Goal: Task Accomplishment & Management: Manage account settings

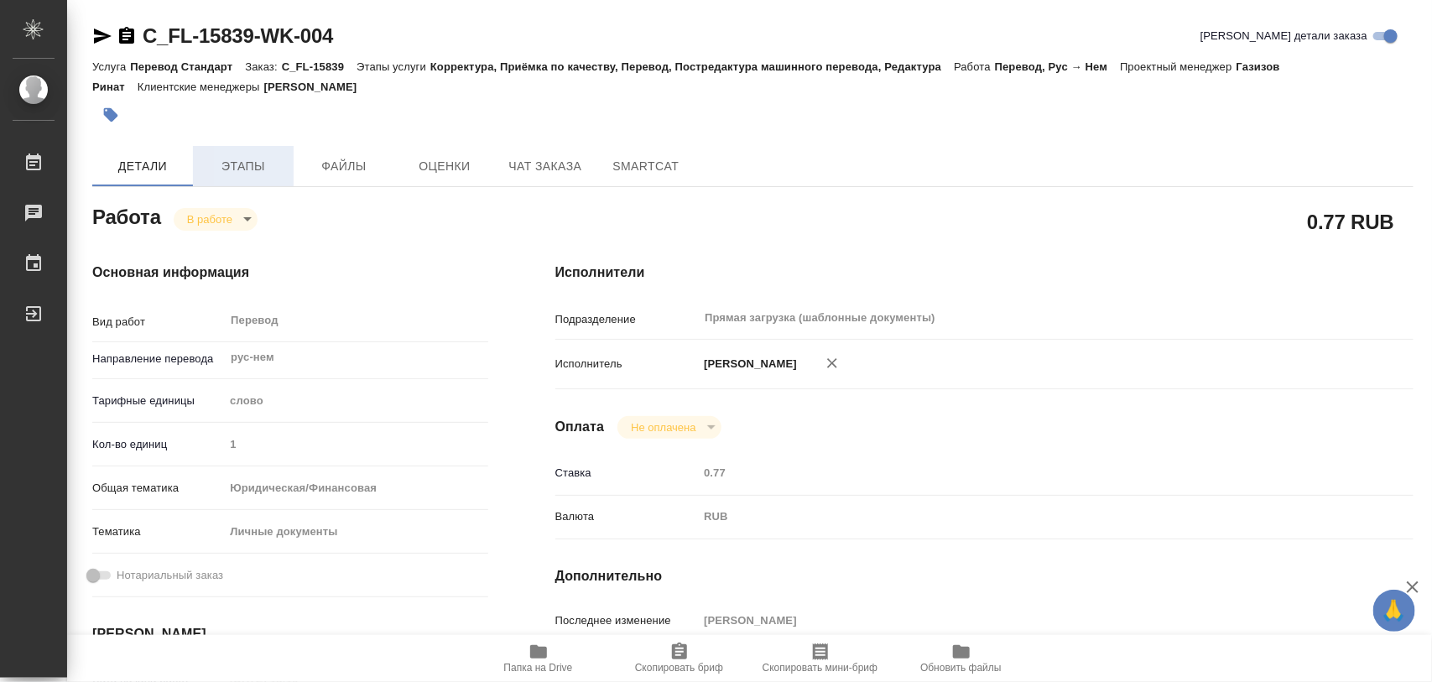
click at [254, 160] on span "Этапы" at bounding box center [243, 166] width 81 height 21
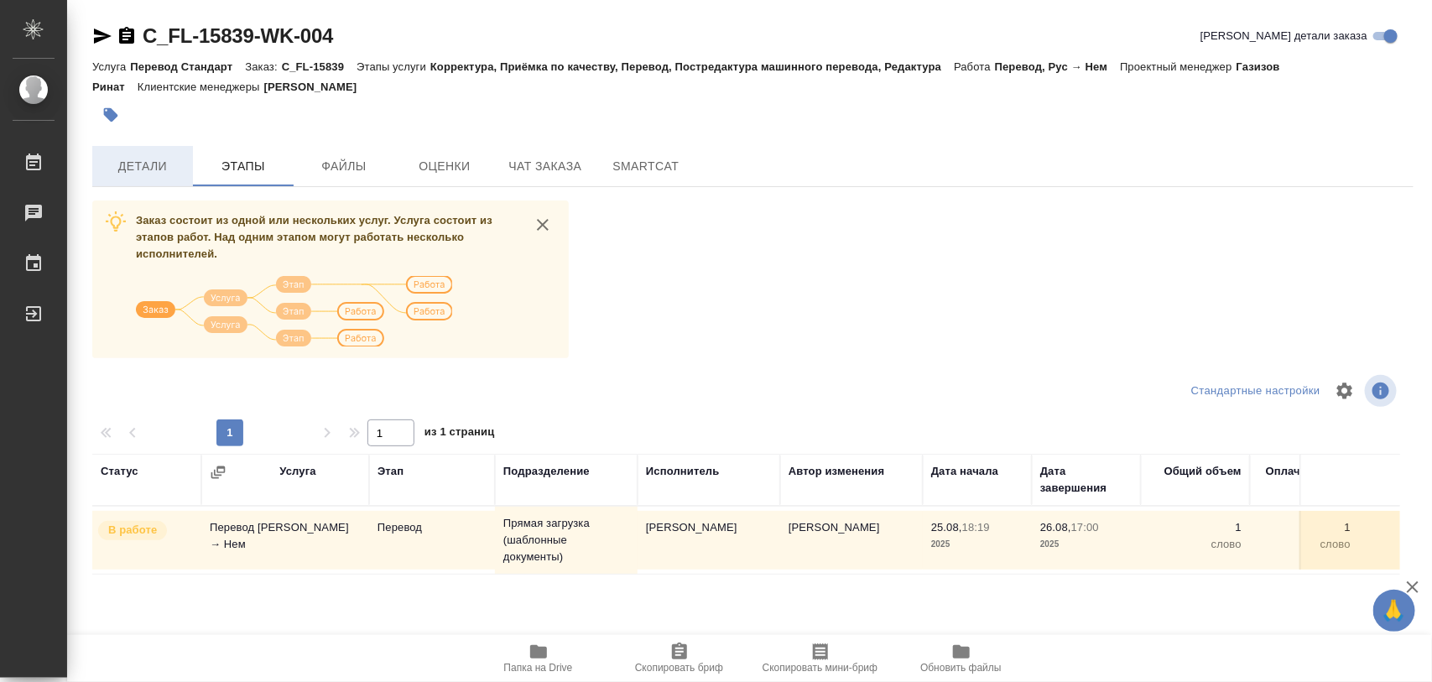
click at [116, 159] on span "Детали" at bounding box center [142, 166] width 81 height 21
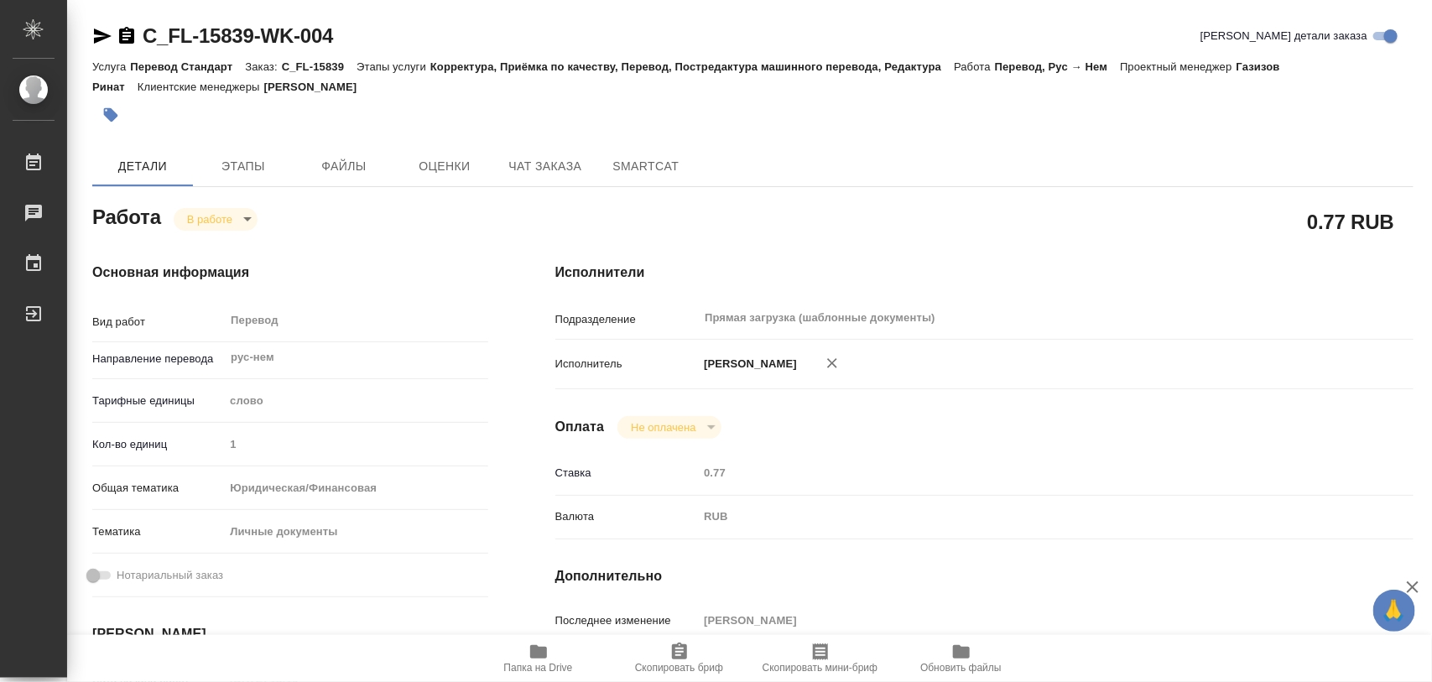
type textarea "x"
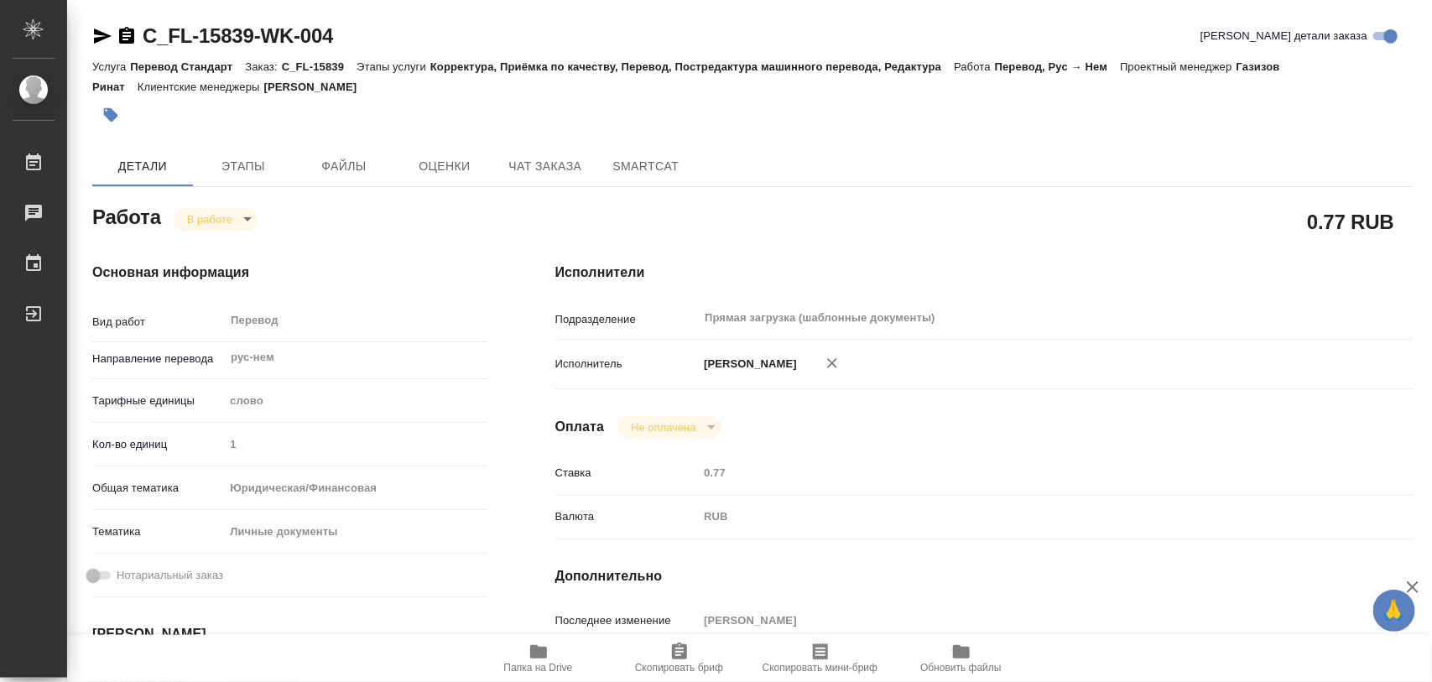
type textarea "x"
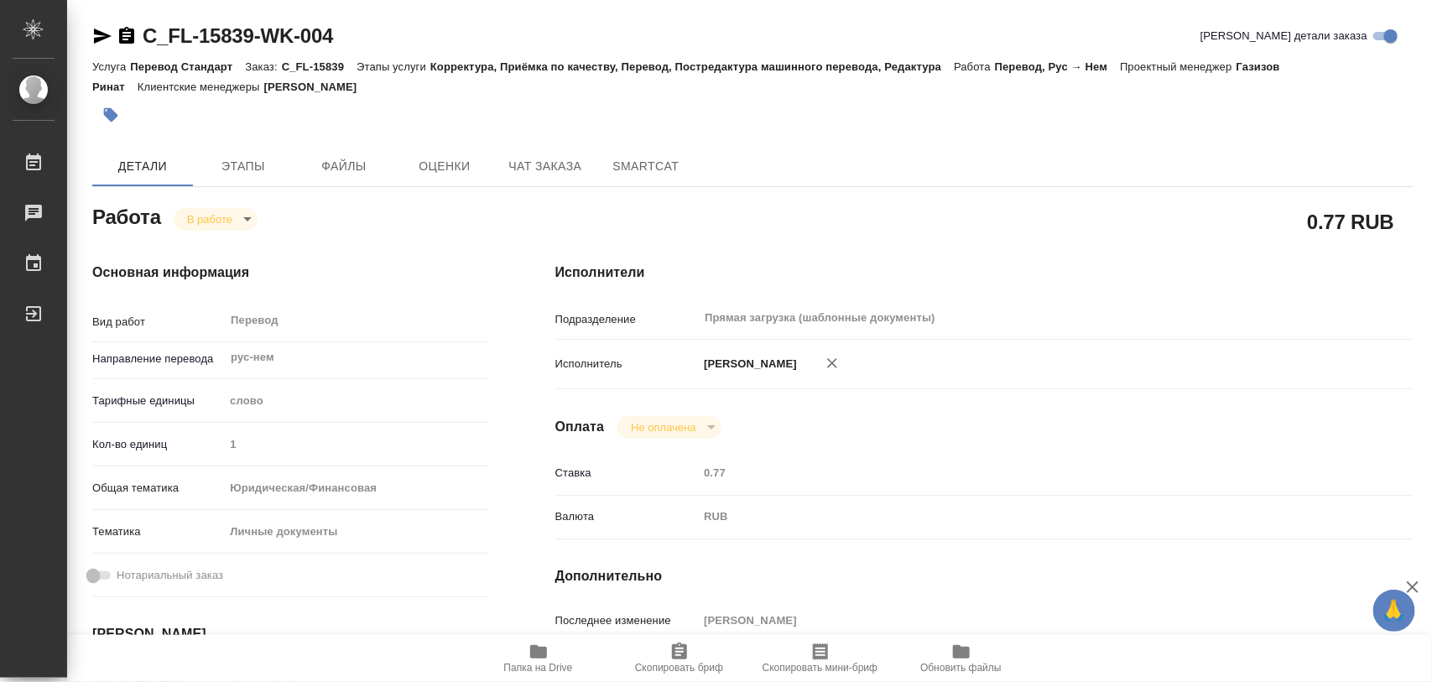
type textarea "x"
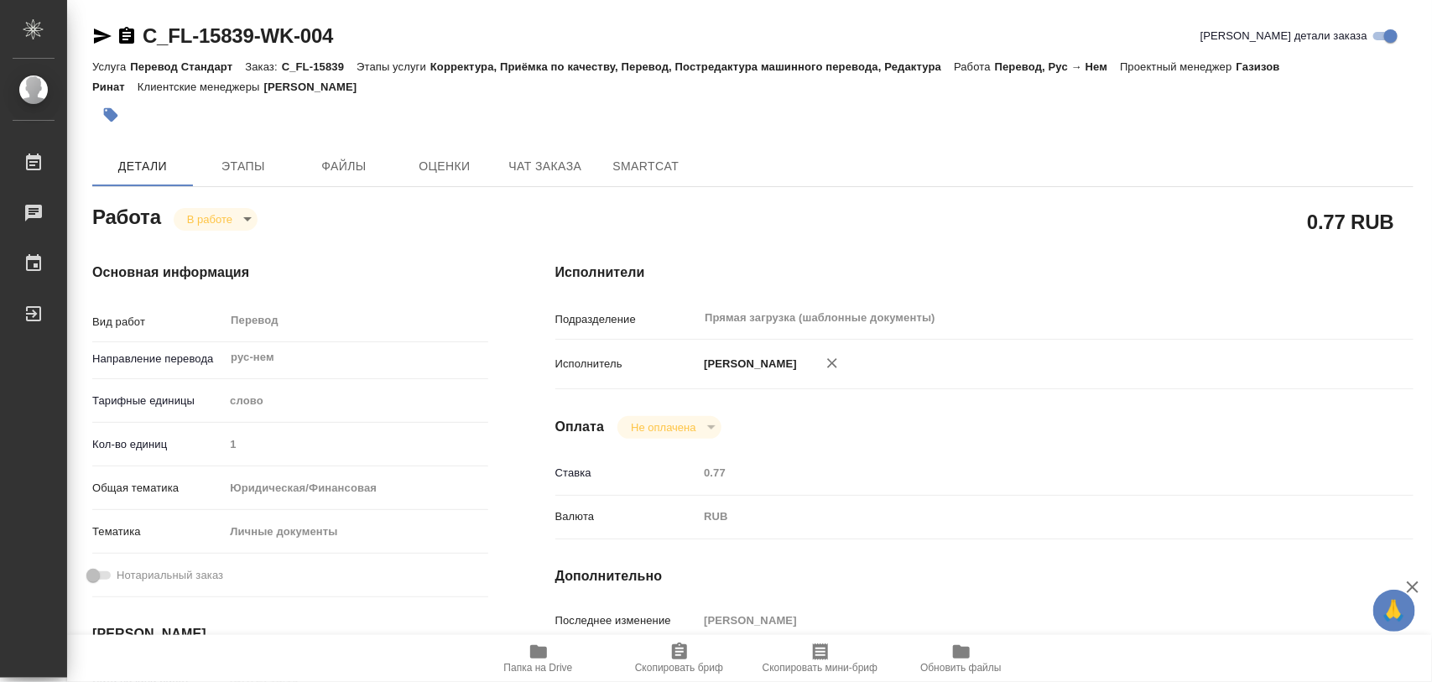
type textarea "x"
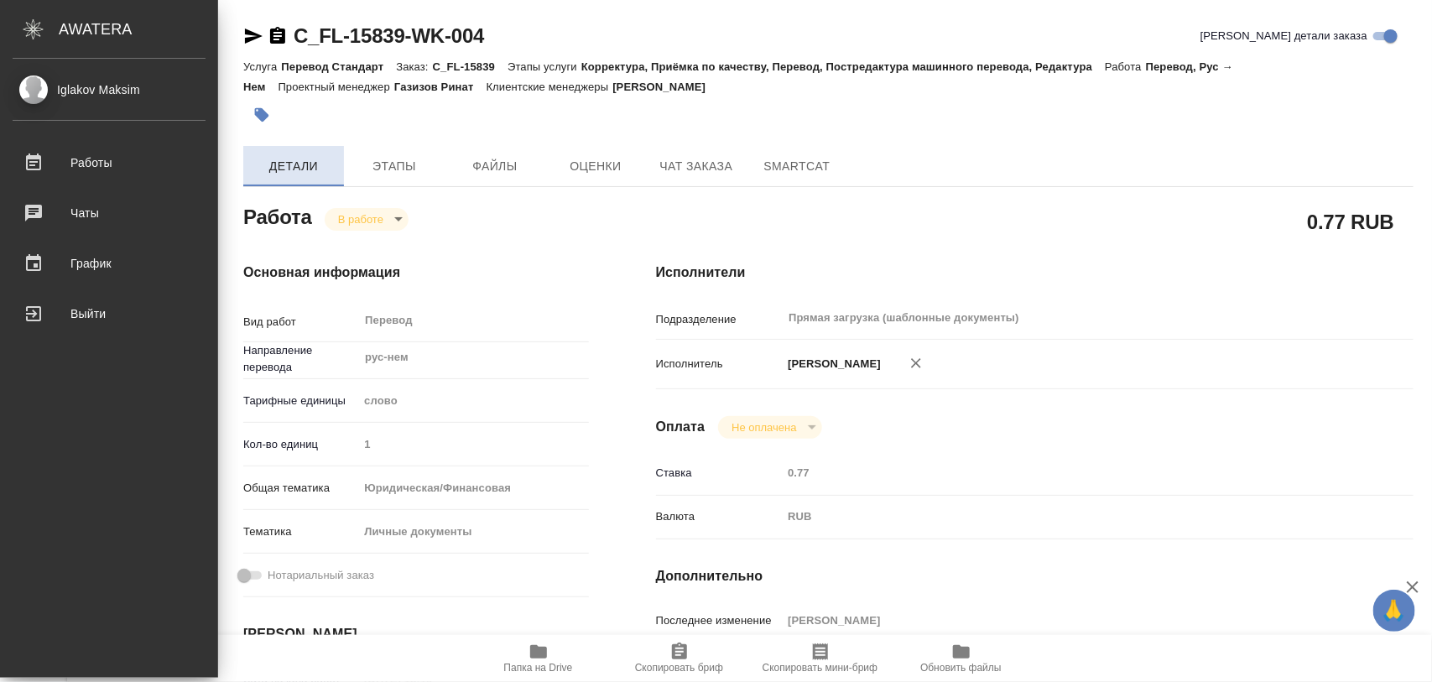
type textarea "x"
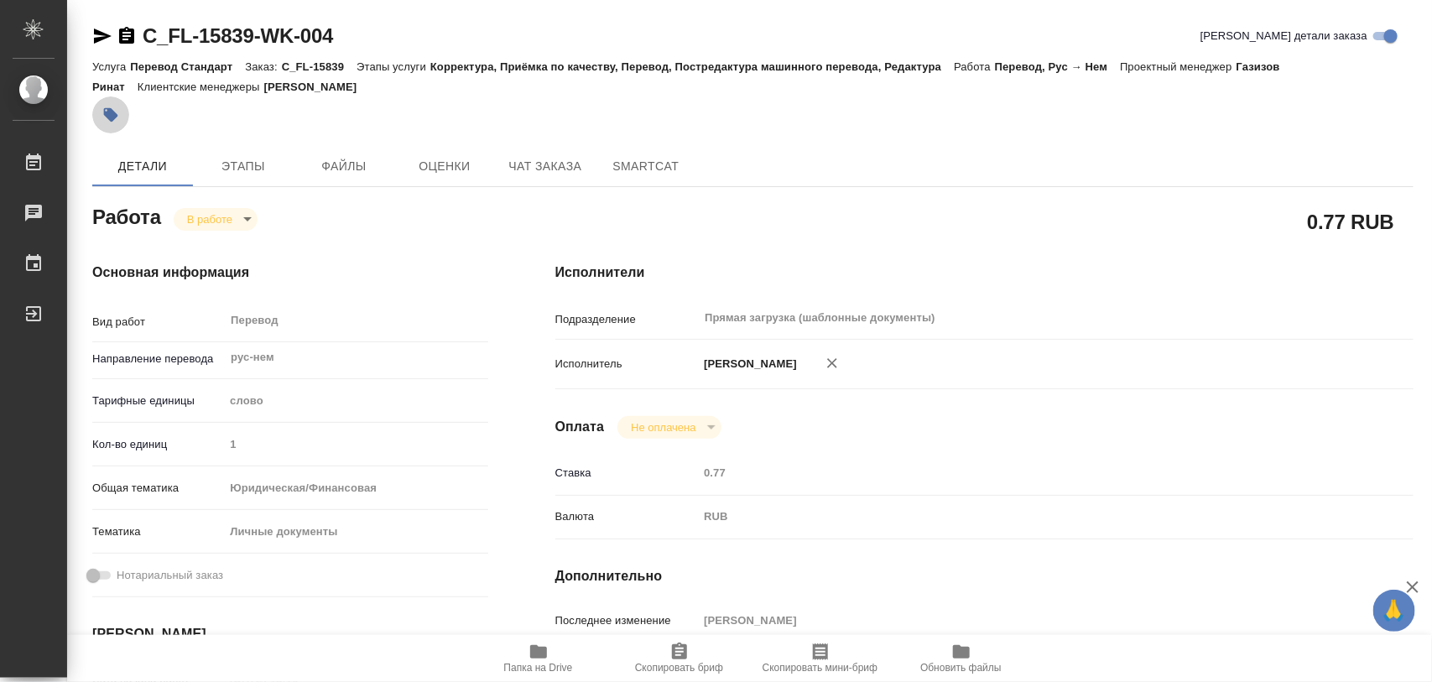
click at [114, 116] on icon "button" at bounding box center [111, 115] width 14 height 14
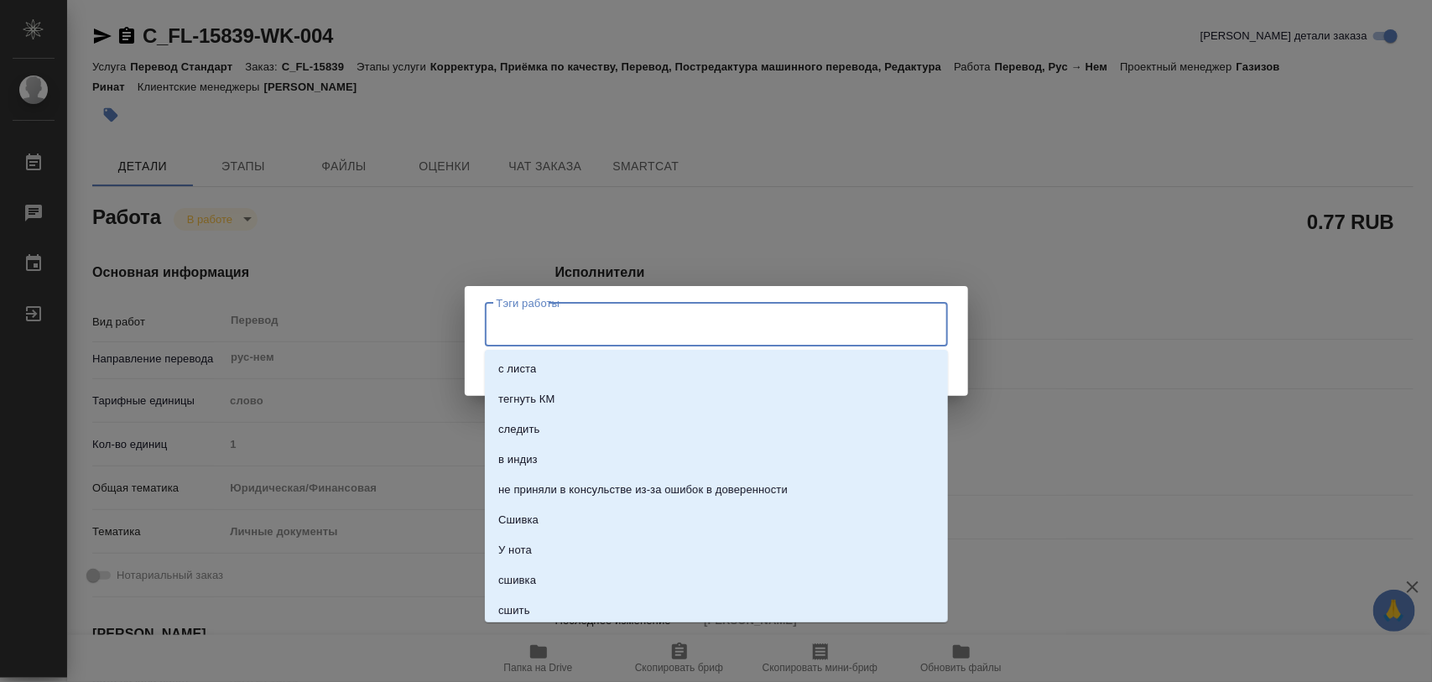
click at [665, 337] on input "Тэги работы" at bounding box center [700, 324] width 416 height 29
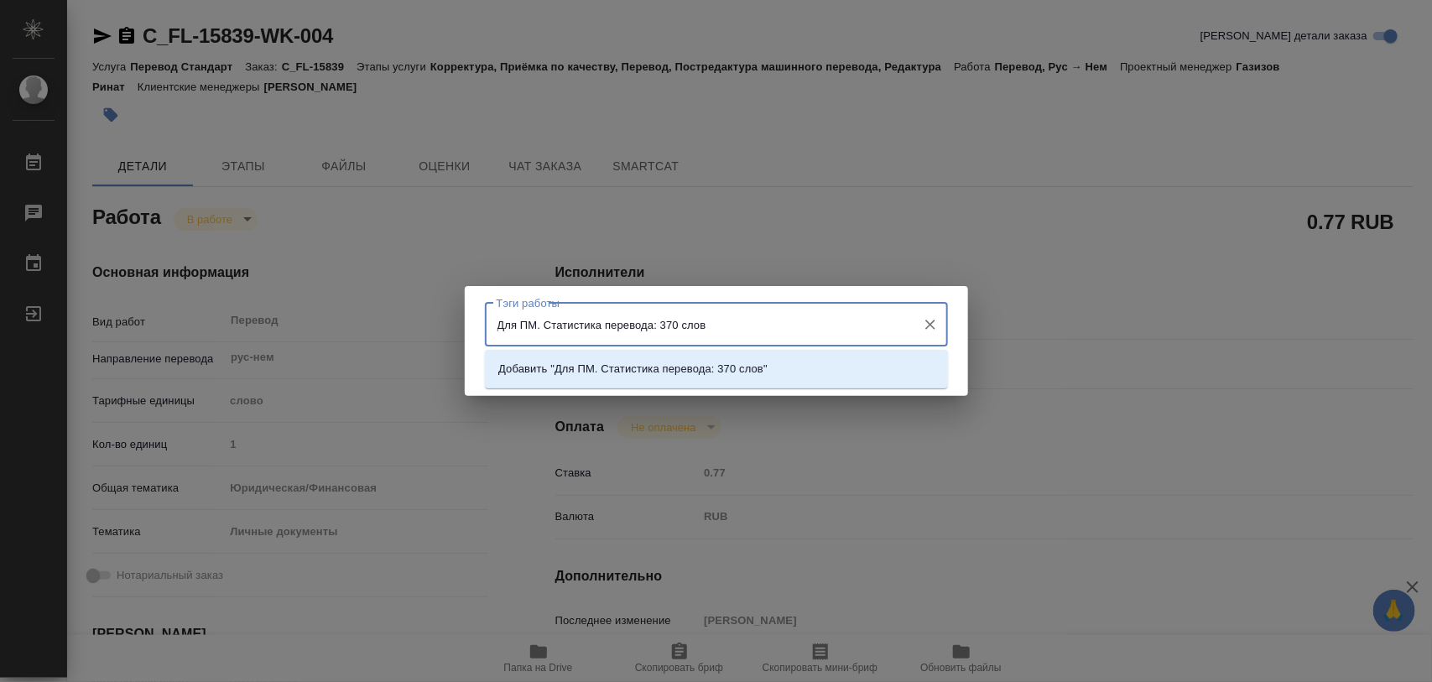
type input "Для ПМ. Статистика перевода: 370 слов."
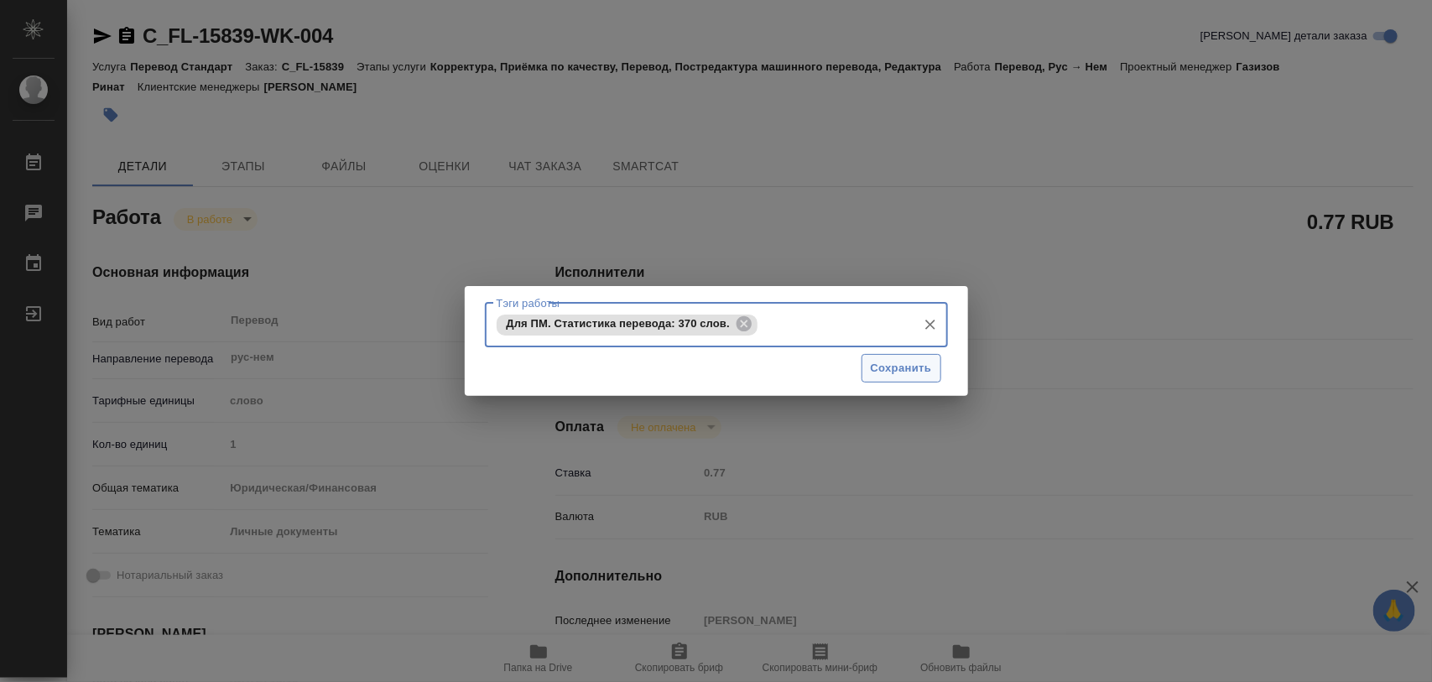
click at [925, 367] on span "Сохранить" at bounding box center [901, 368] width 61 height 19
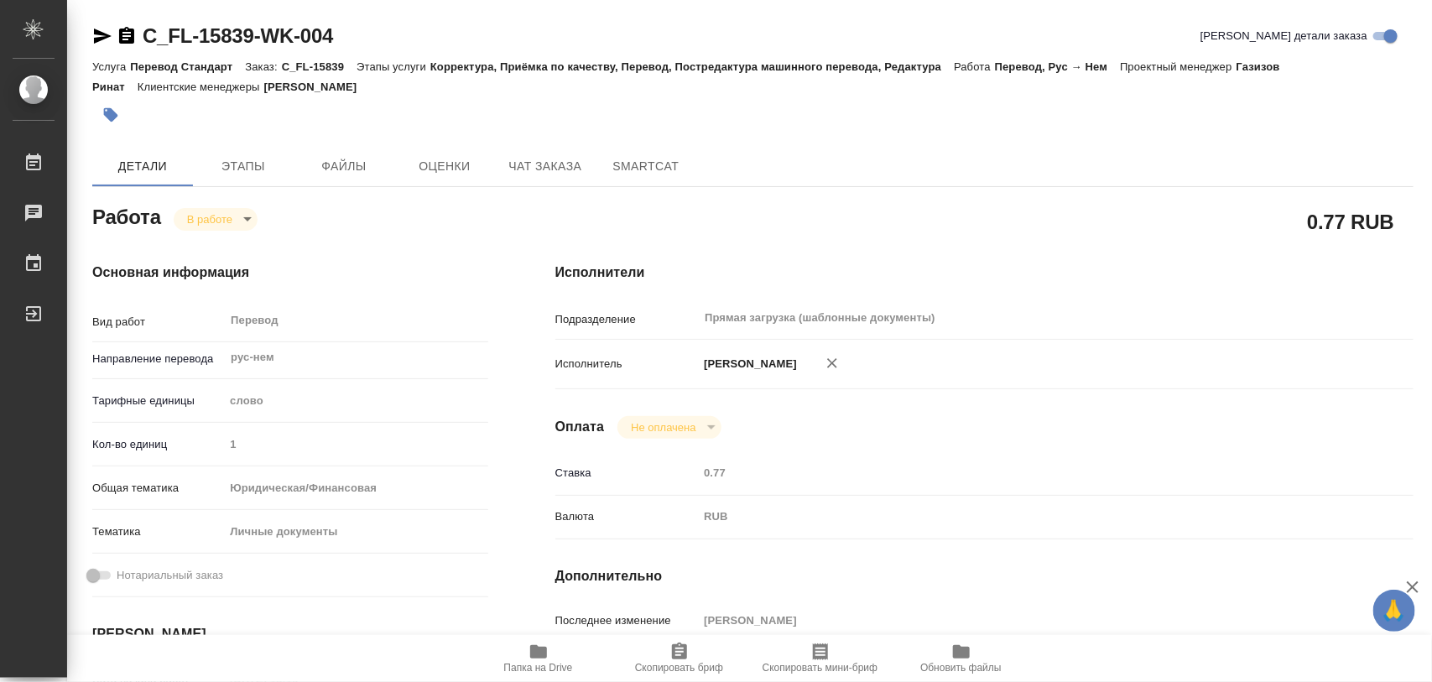
type input "inProgress"
type textarea "Перевод"
type textarea "x"
type input "рус-нем"
type input "5a8b1489cc6b4906c91bfd90"
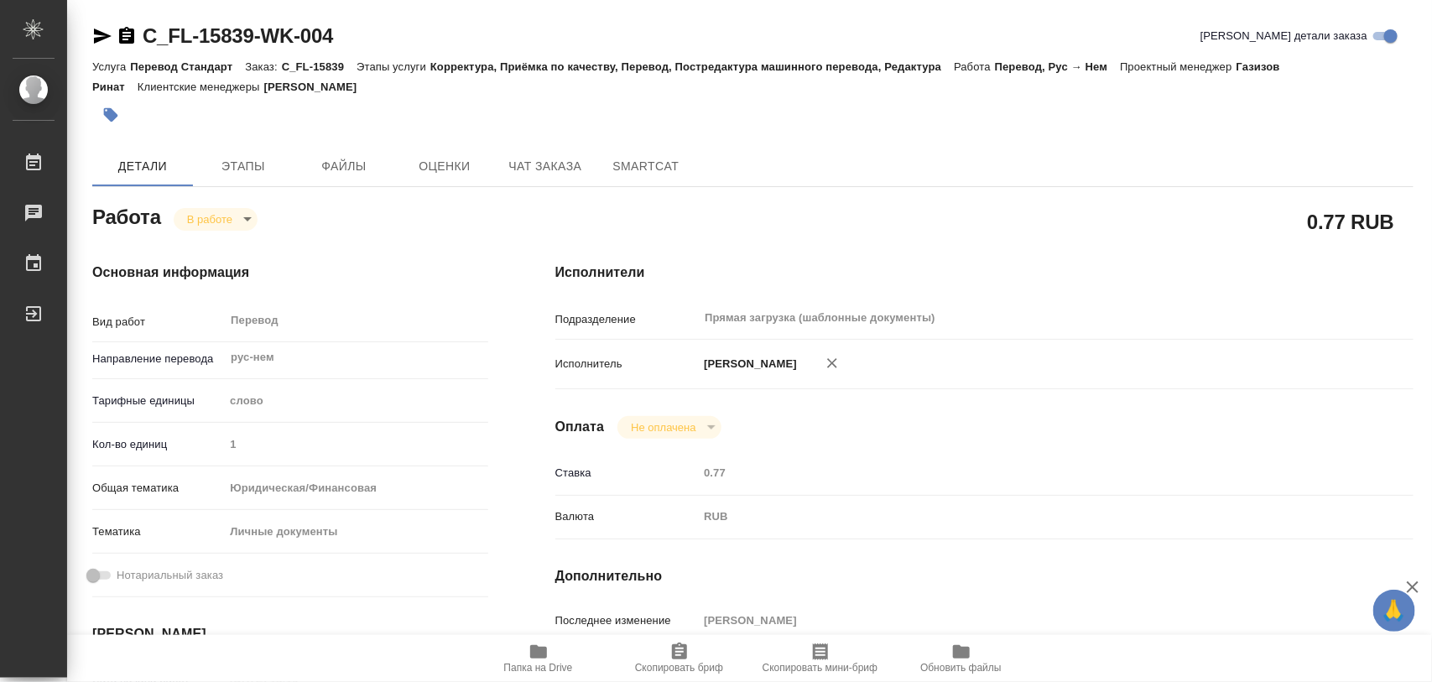
type input "1"
type input "yr-fn"
type input "5a8b8b956a9677013d343cfe"
type input "[DATE] 18:19"
type input "[DATE] 11:00"
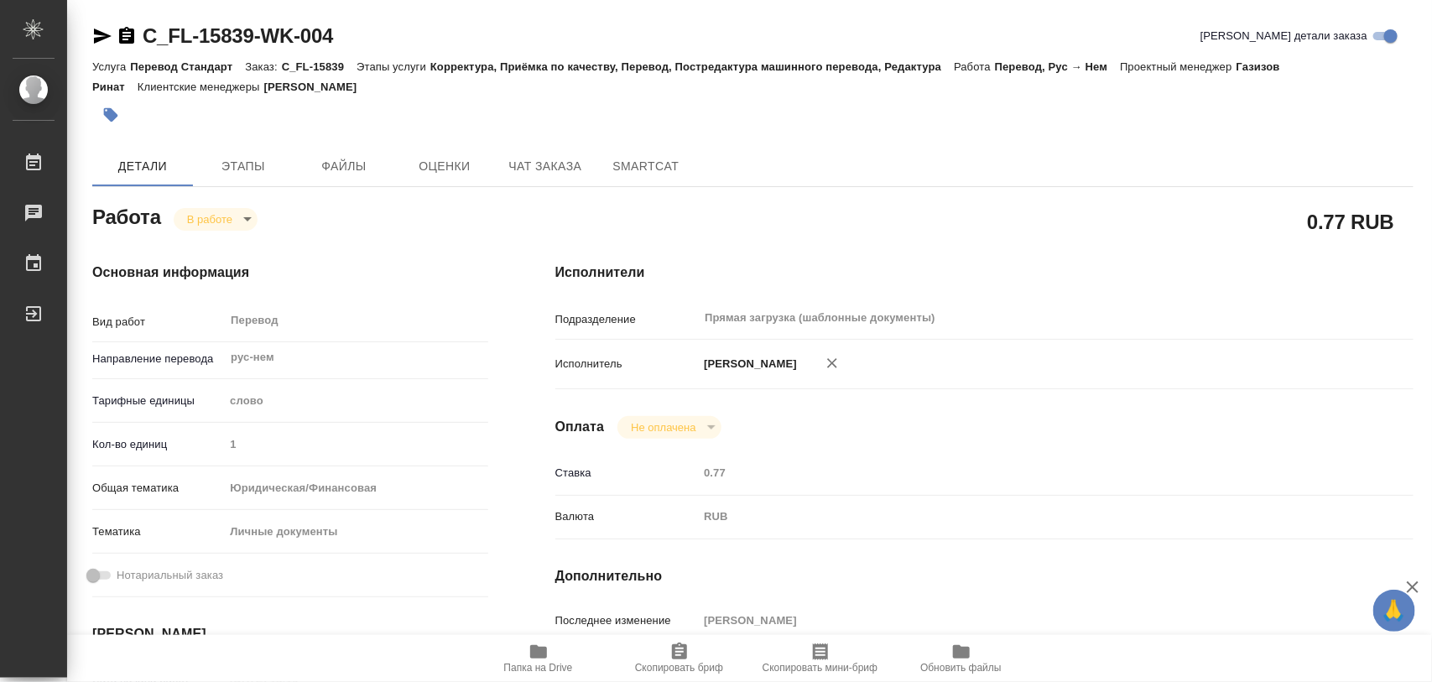
type input "[DATE] 17:00"
type input "Прямая загрузка (шаблонные документы)"
type input "notPayed"
type input "0.77"
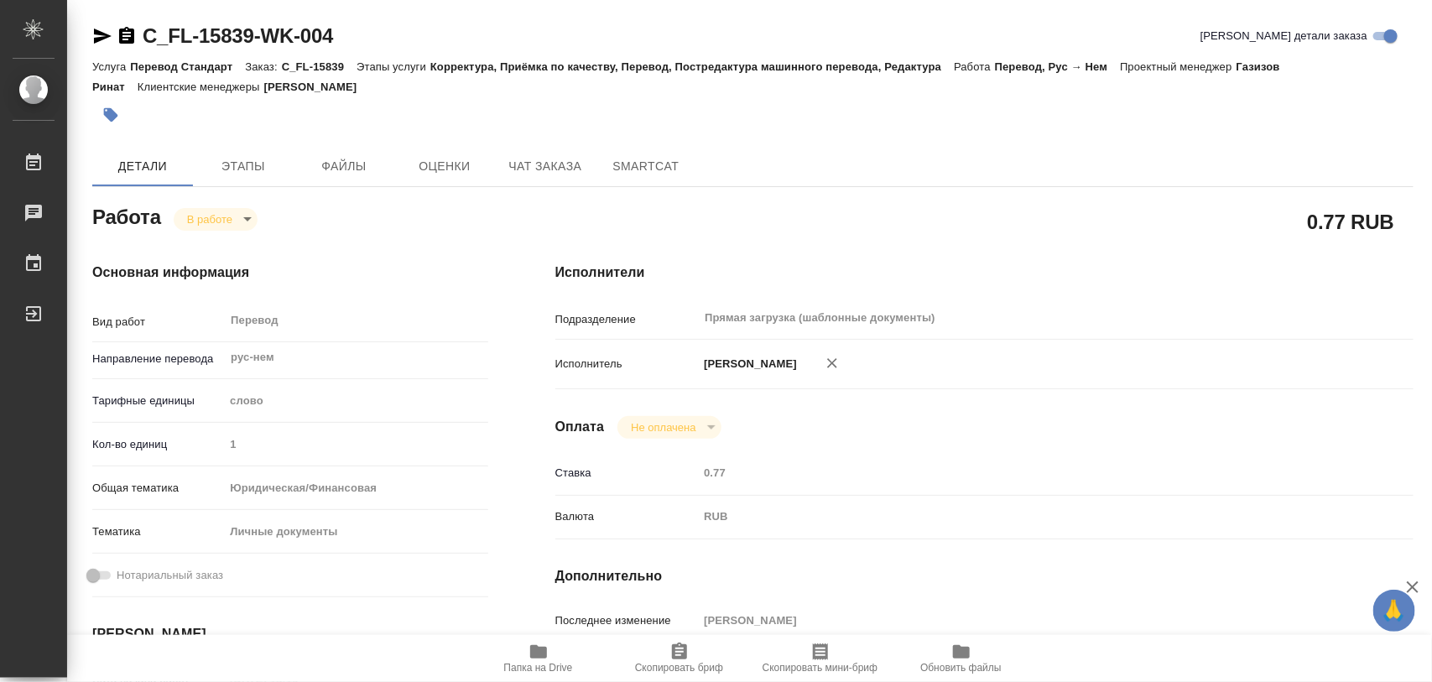
type input "RUB"
type input "[PERSON_NAME]"
type textarea "x"
type textarea "/Clients/FL_C/Orders/C_FL-15839/Translated/C_FL-15839-WK-004"
type textarea "x"
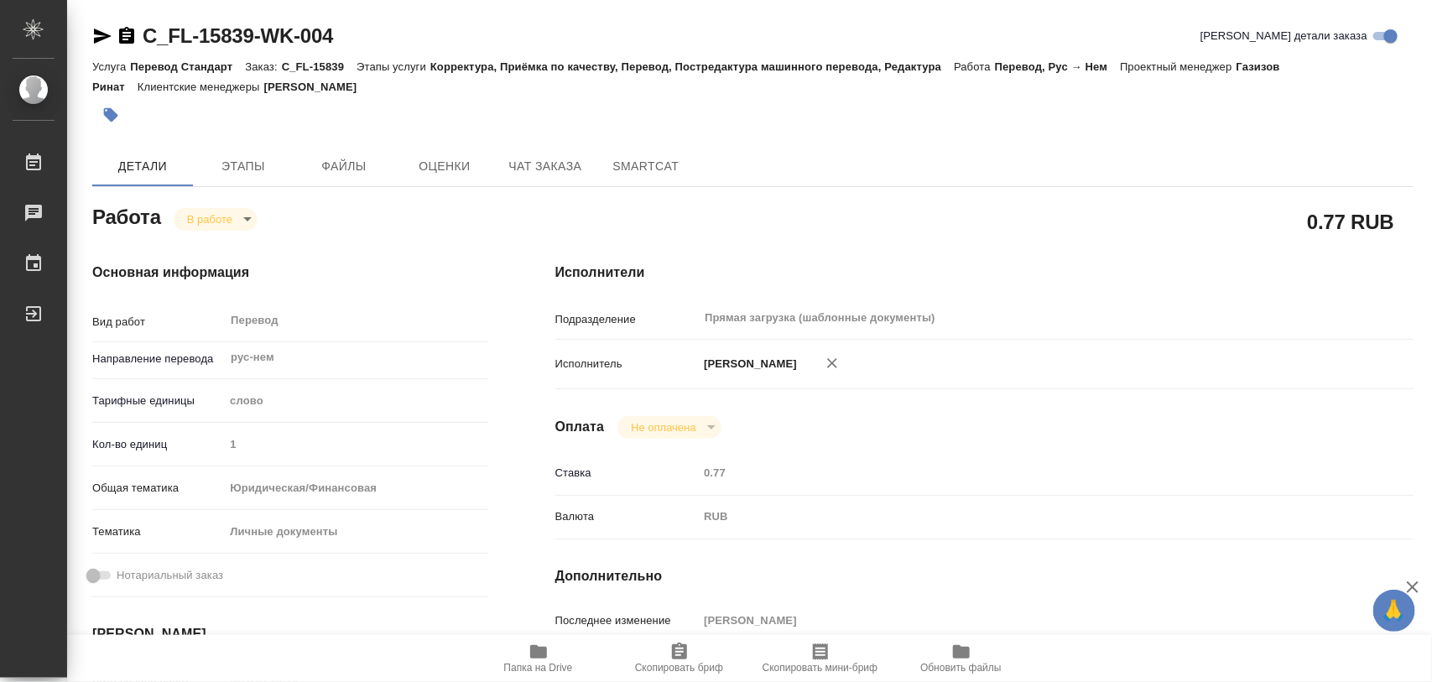
type input "C_FL-15839"
type input "Перевод Стандарт"
type input "Корректура, Приёмка по качеству, Перевод, Постредактура машинного перевода, Ред…"
type input "[PERSON_NAME]"
type input "/Clients/FL_C/Orders/C_FL-15839"
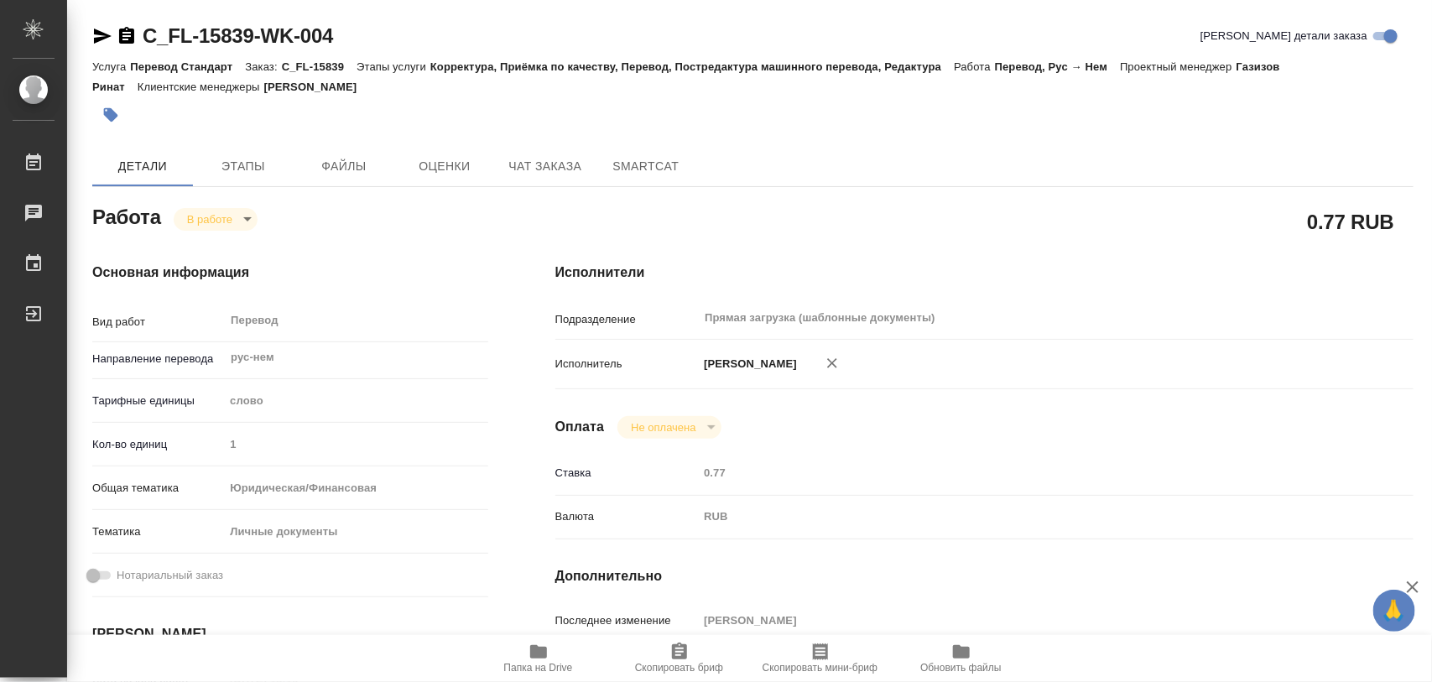
type textarea "x"
type textarea "для оформления доверенности в немецком консульстве просит использовать те наиме…"
type textarea "x"
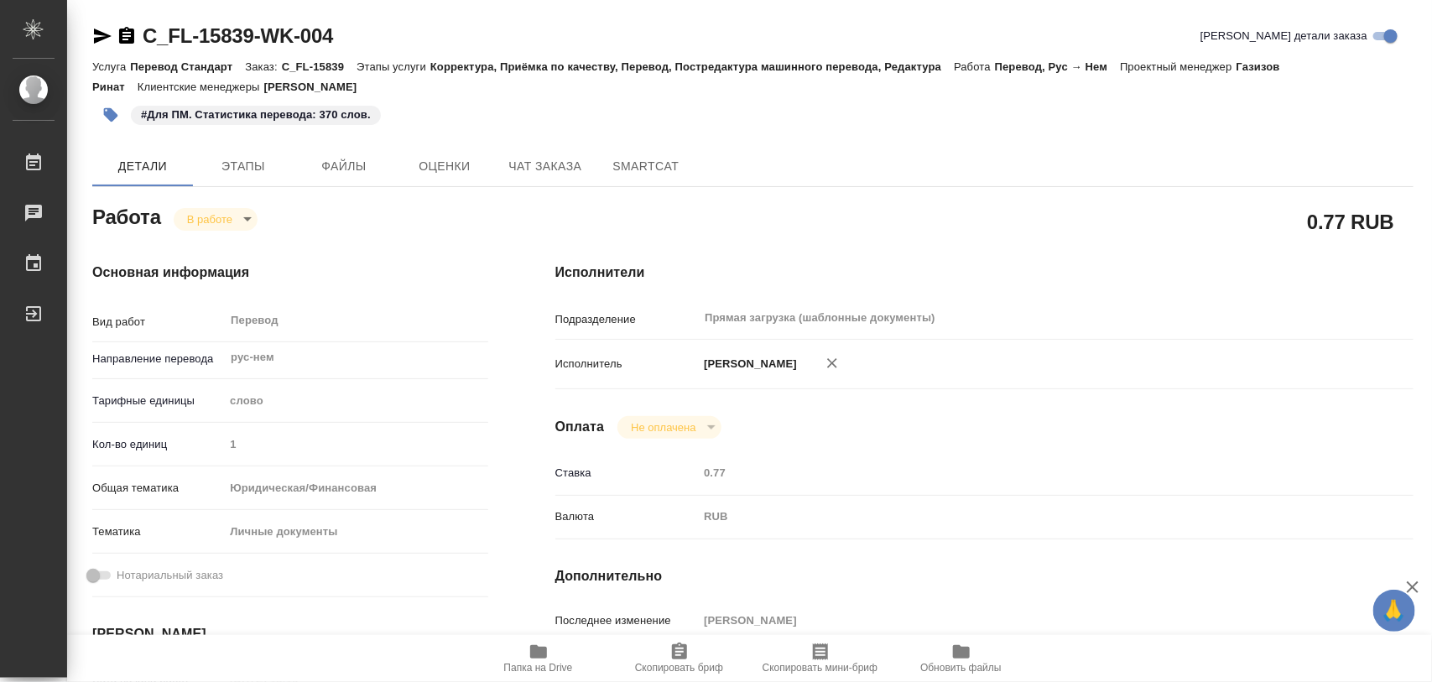
type textarea "x"
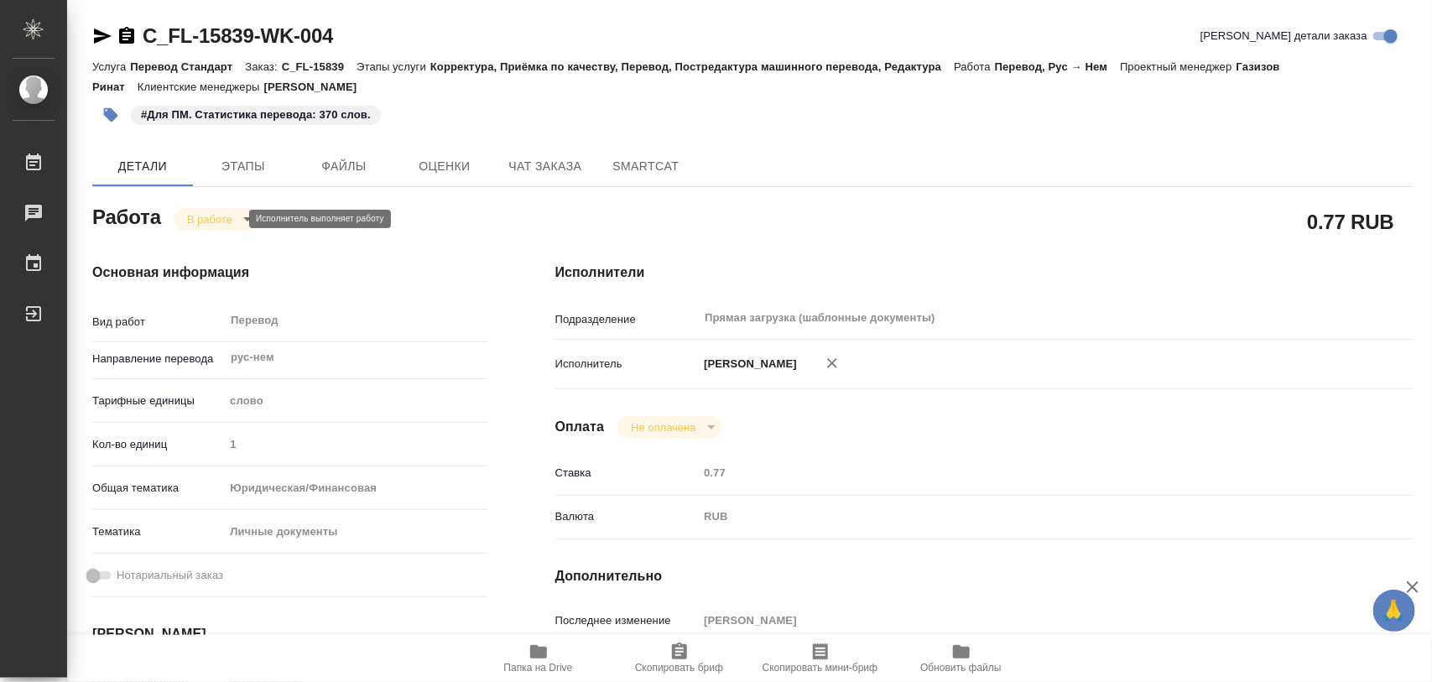
type textarea "x"
click at [236, 222] on body "🙏 .cls-1 fill:#fff; AWATERA Iglakov Maksim Работы 0 Чаты График Выйти C_FL-1583…" at bounding box center [716, 341] width 1432 height 682
type textarea "x"
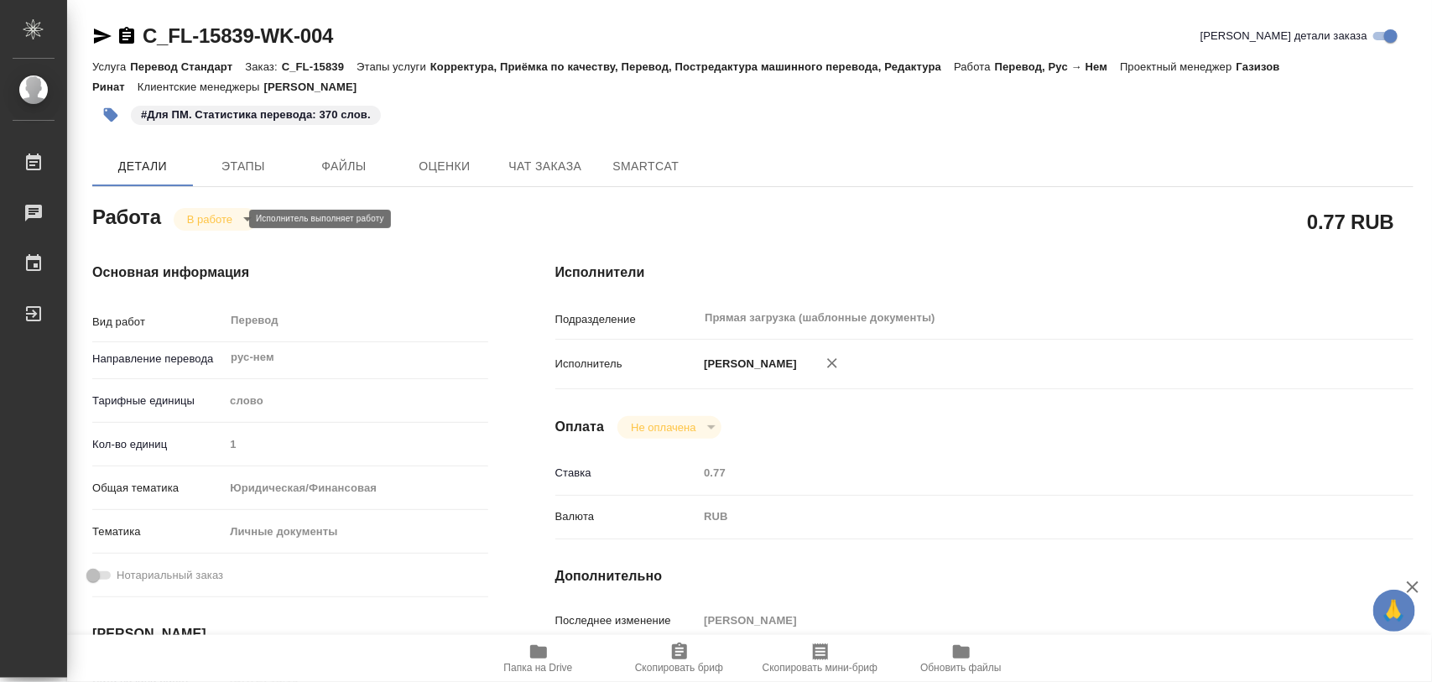
type textarea "x"
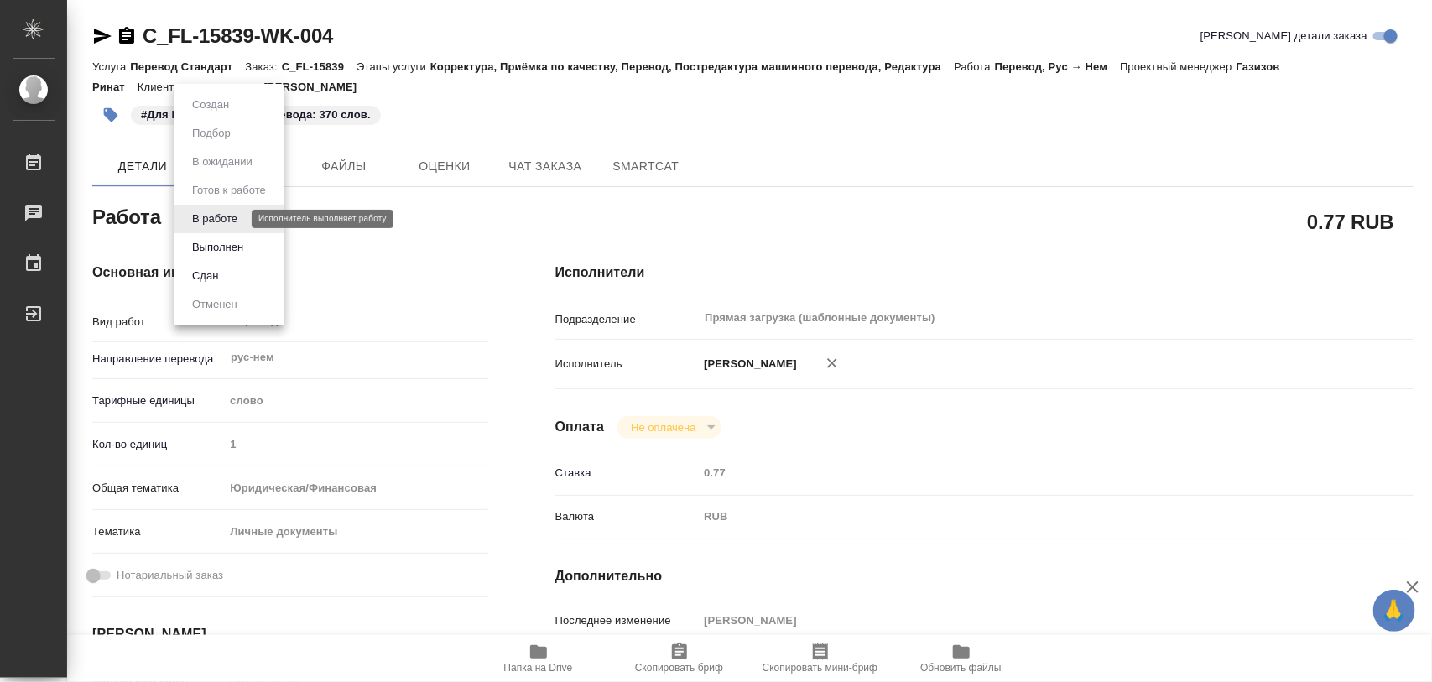
type textarea "x"
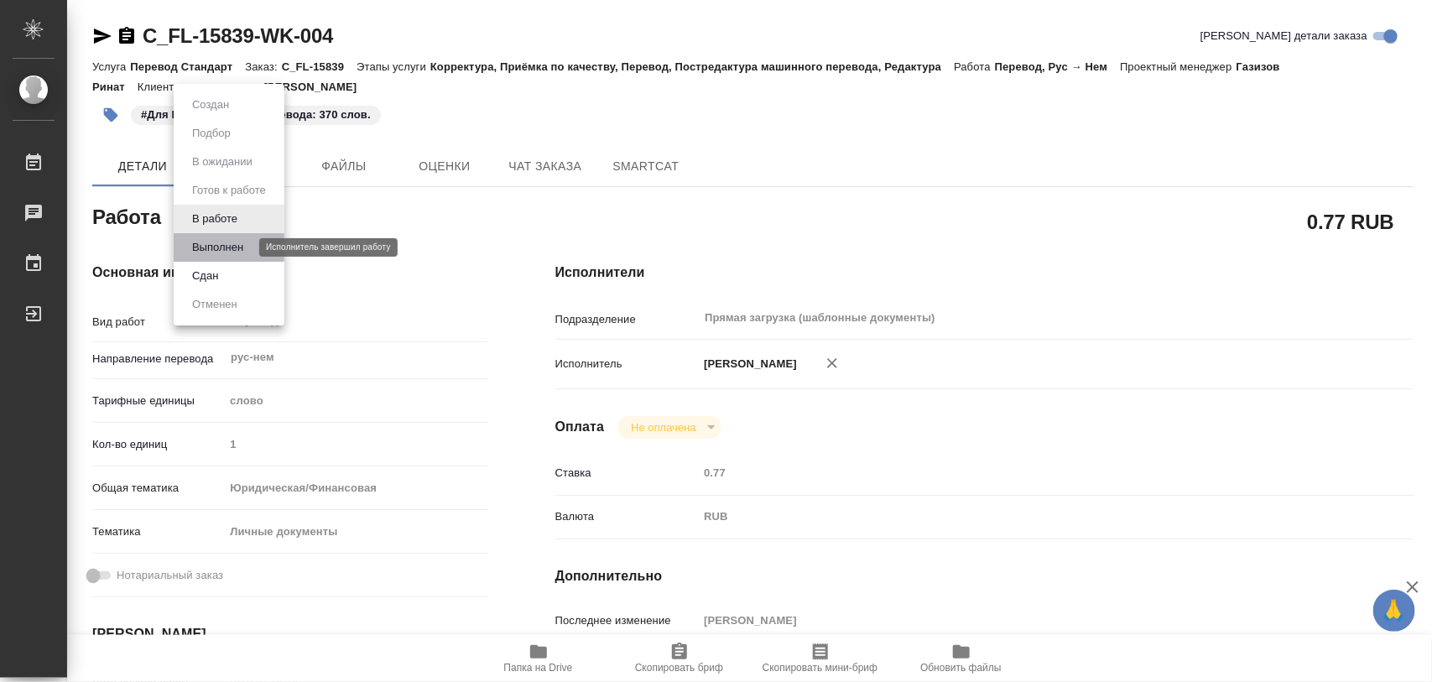
drag, startPoint x: 221, startPoint y: 247, endPoint x: 786, endPoint y: 76, distance: 590.7
click at [221, 246] on button "Выполнен" at bounding box center [217, 247] width 61 height 18
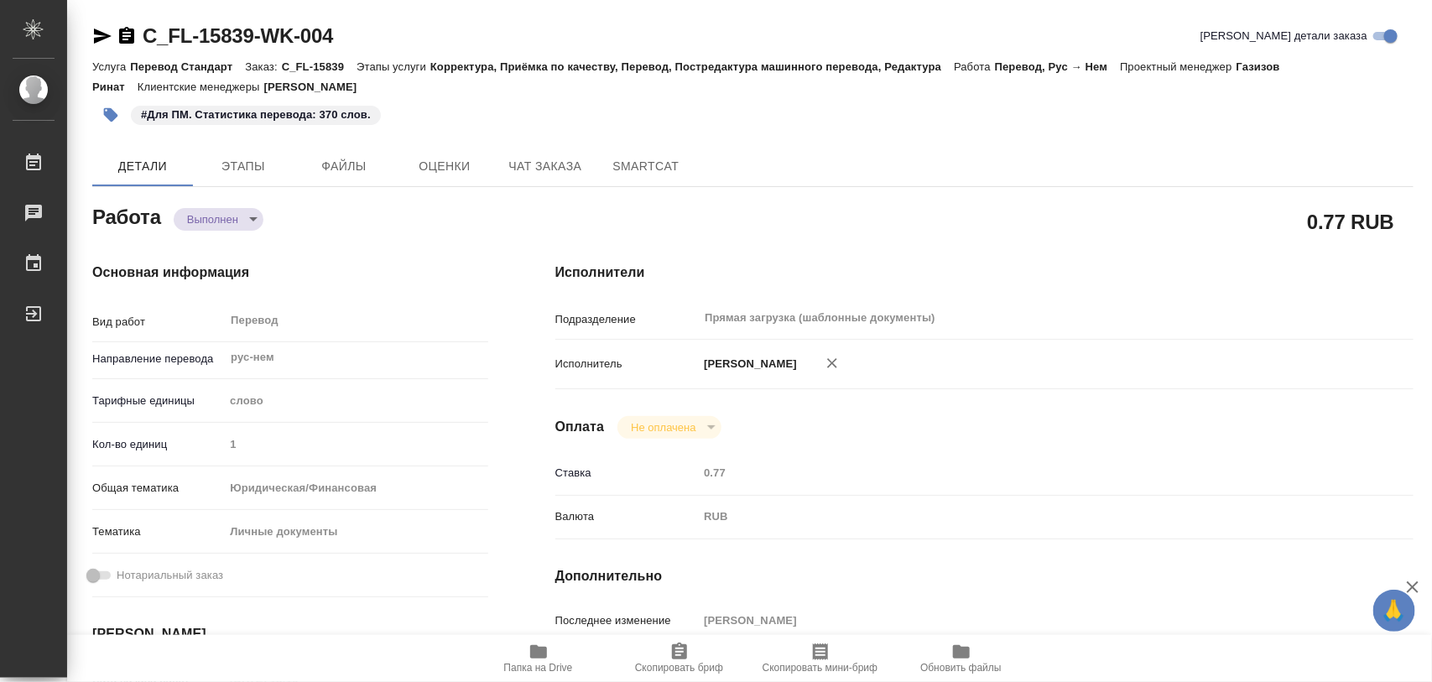
type textarea "x"
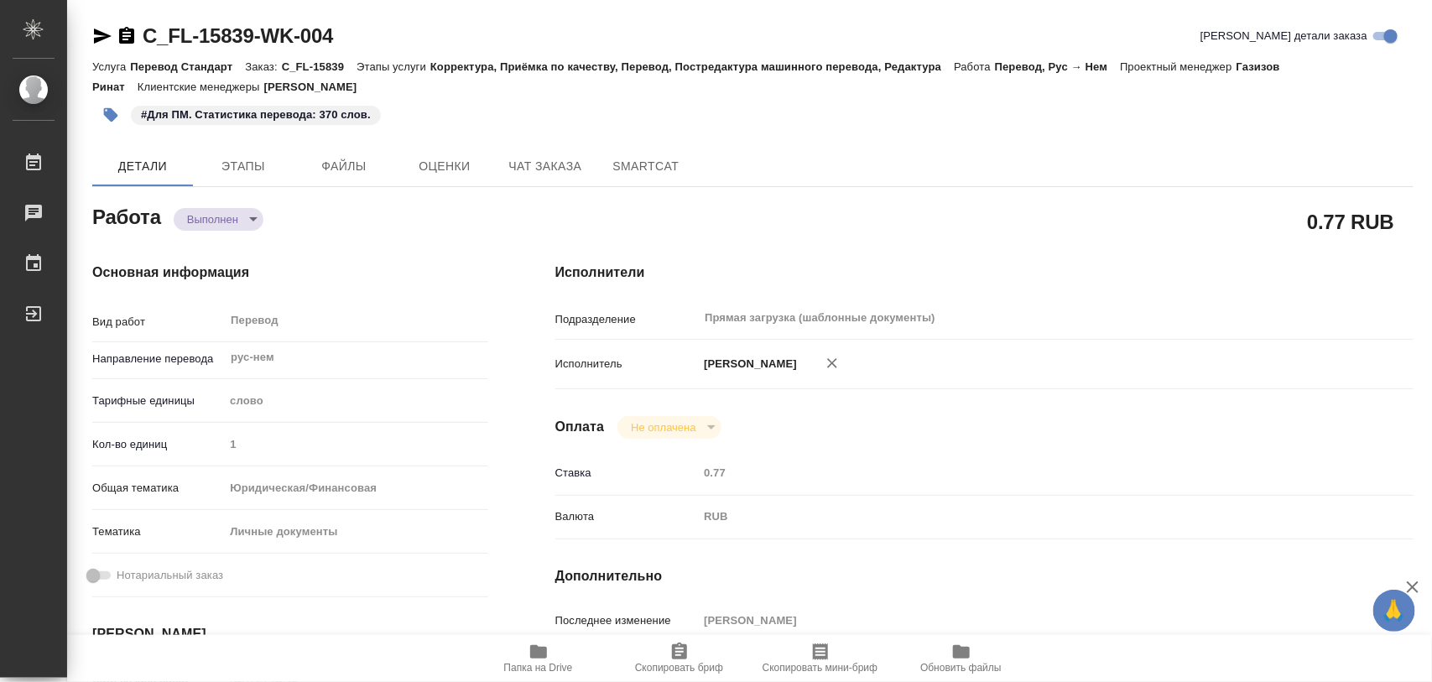
type textarea "x"
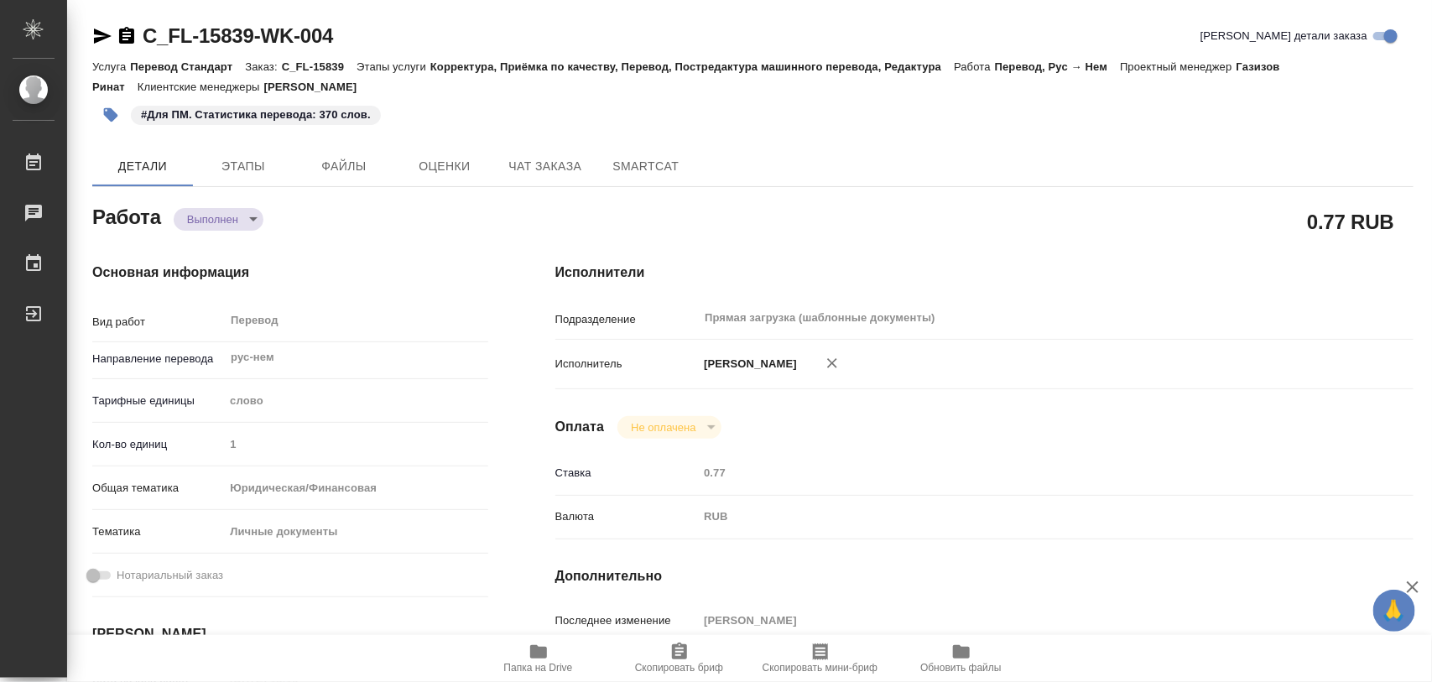
type textarea "x"
